Goal: Information Seeking & Learning: Learn about a topic

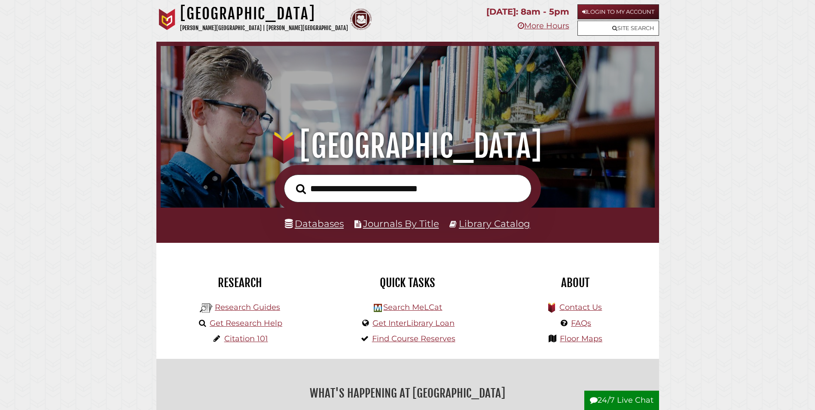
scroll to position [163, 490]
click at [390, 222] on link "Journals By Title" at bounding box center [401, 223] width 76 height 11
click at [354, 191] on input "text" at bounding box center [407, 188] width 247 height 28
type input "**********"
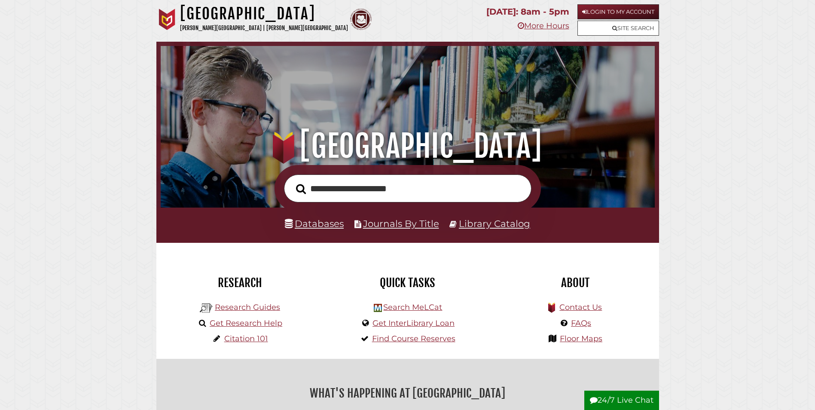
click at [292, 181] on button "Search" at bounding box center [301, 188] width 18 height 15
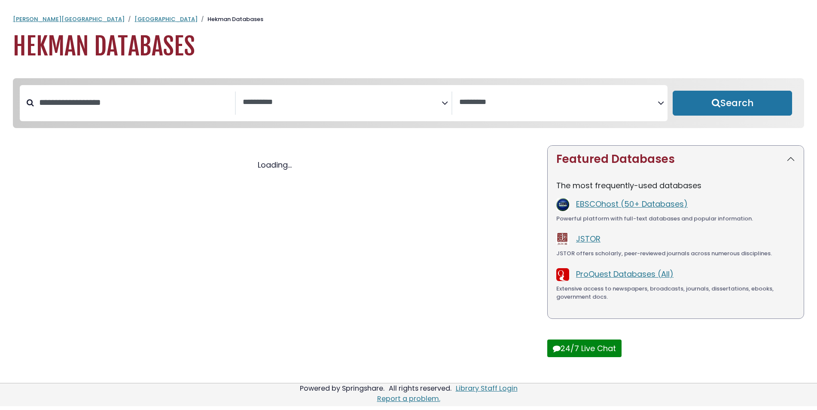
select select "Database Subject Filter"
select select "Database Vendors Filter"
select select "Database Subject Filter"
select select "Database Vendors Filter"
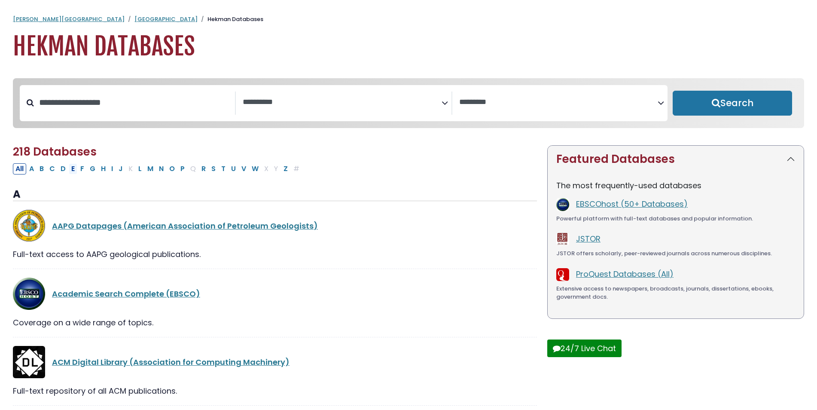
click at [76, 171] on button "E" at bounding box center [73, 168] width 9 height 11
select select "Database Subject Filter"
select select "Database Vendors Filter"
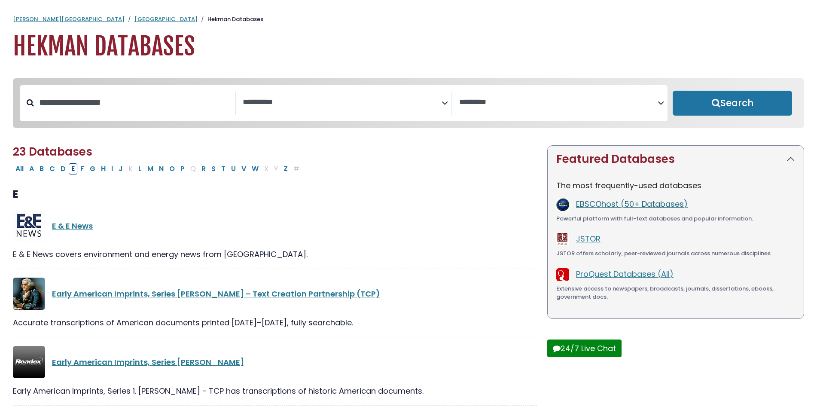
click at [586, 205] on link "EBSCOhost (50+ Databases)" at bounding box center [632, 203] width 112 height 11
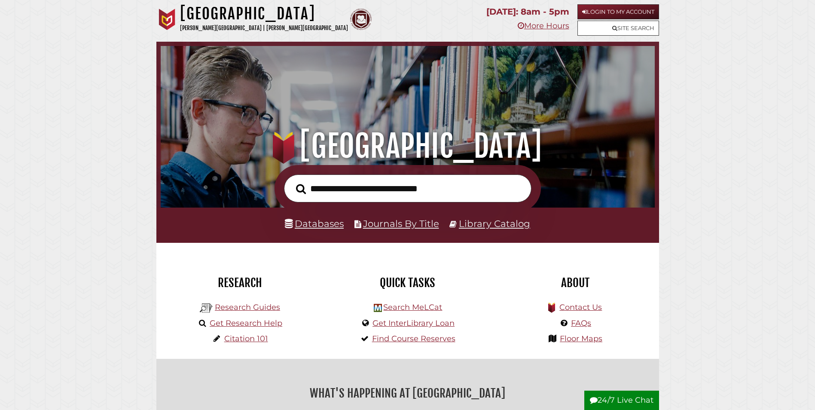
scroll to position [163, 490]
click at [500, 226] on link "Library Catalog" at bounding box center [494, 223] width 71 height 11
click at [485, 224] on link "Library Catalog" at bounding box center [494, 223] width 71 height 11
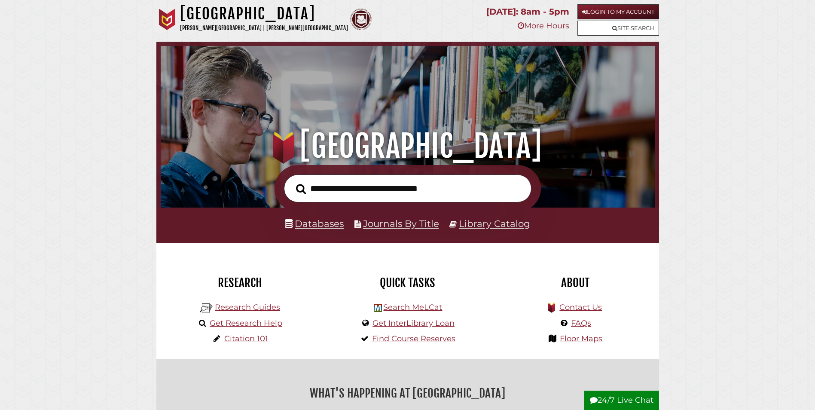
click at [355, 177] on input "text" at bounding box center [407, 188] width 247 height 28
paste input "**********"
type input "**********"
click at [292, 181] on button "Search" at bounding box center [301, 188] width 18 height 15
